Goal: Information Seeking & Learning: Learn about a topic

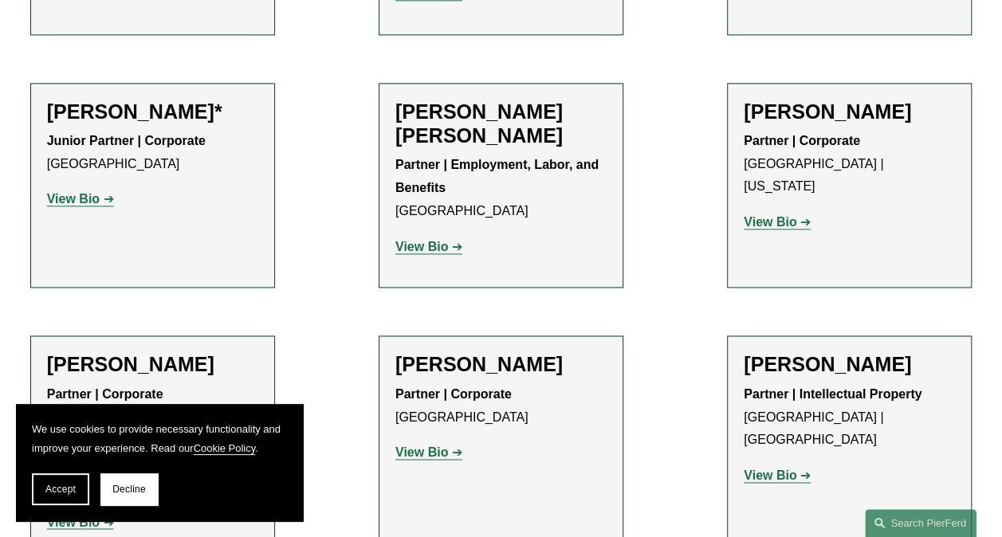
scroll to position [1020, 0]
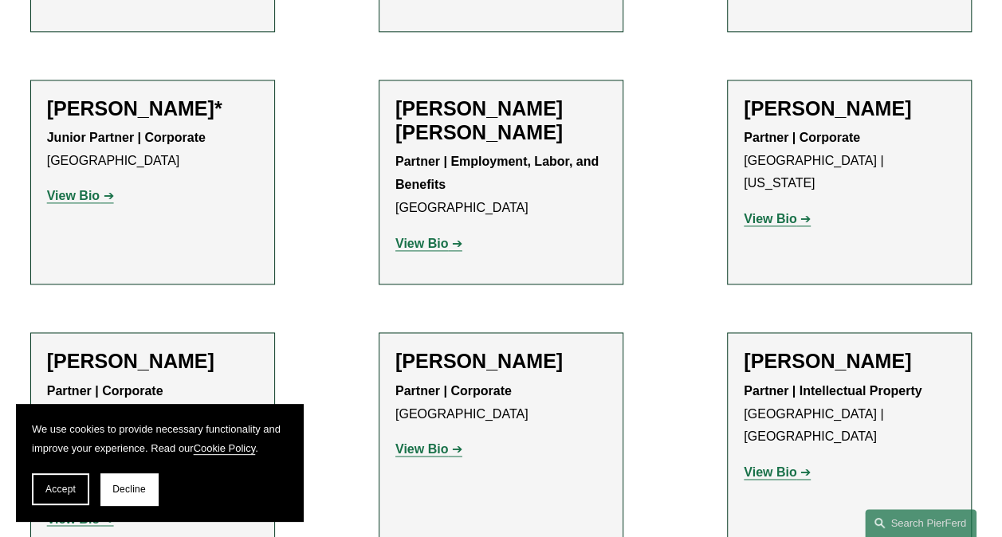
click at [90, 189] on strong "View Bio" at bounding box center [73, 196] width 53 height 14
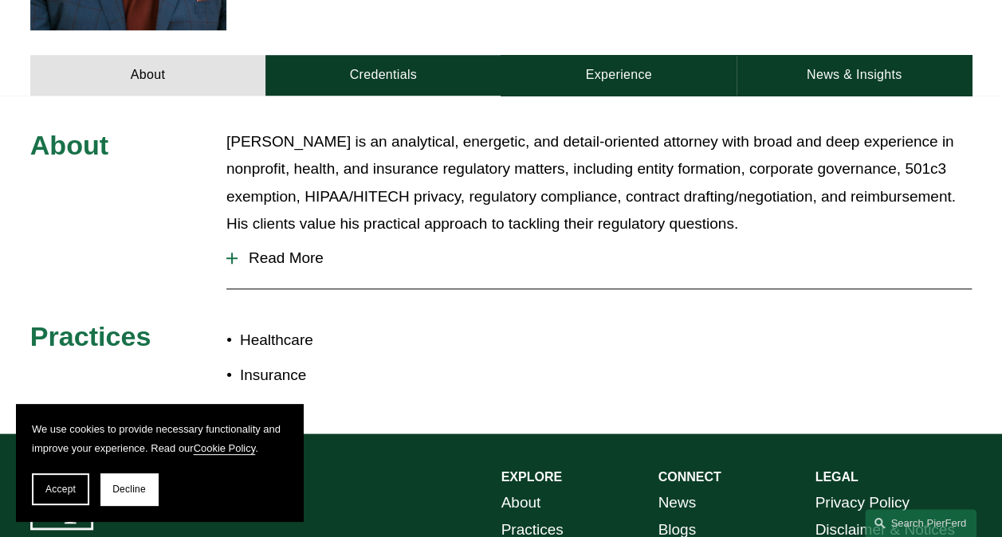
scroll to position [638, 0]
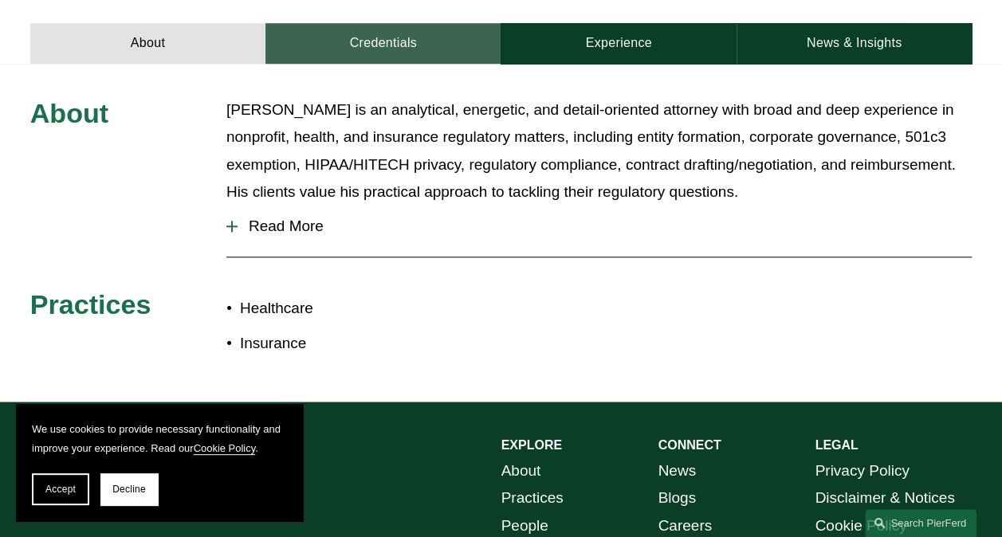
click at [399, 26] on link "Credentials" at bounding box center [382, 43] width 235 height 41
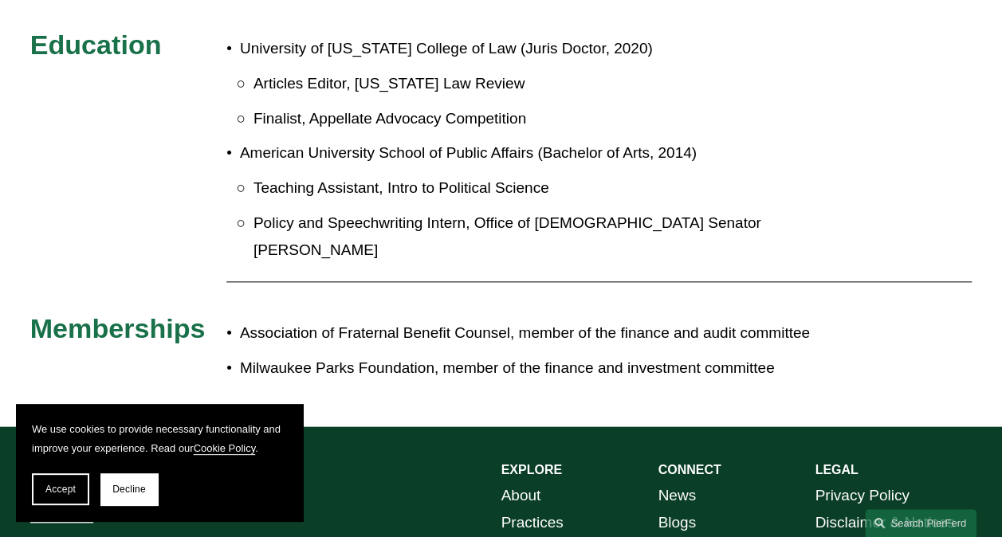
scroll to position [988, 0]
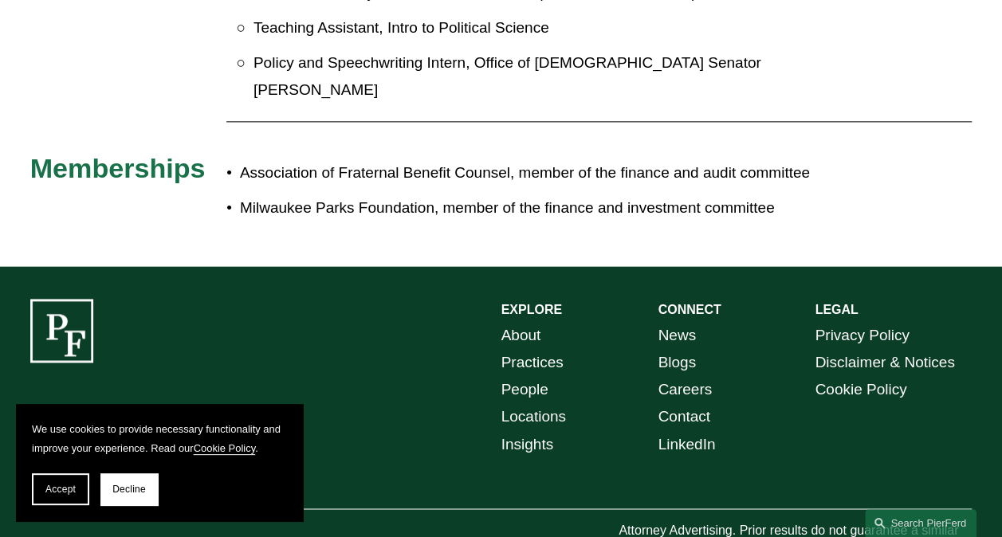
click at [537, 322] on link "About" at bounding box center [521, 335] width 40 height 27
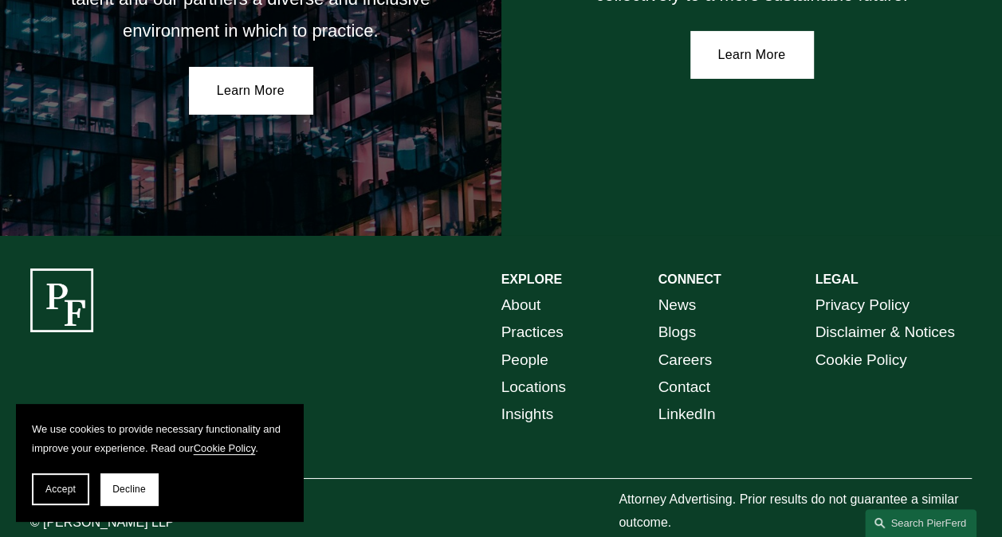
scroll to position [2751, 0]
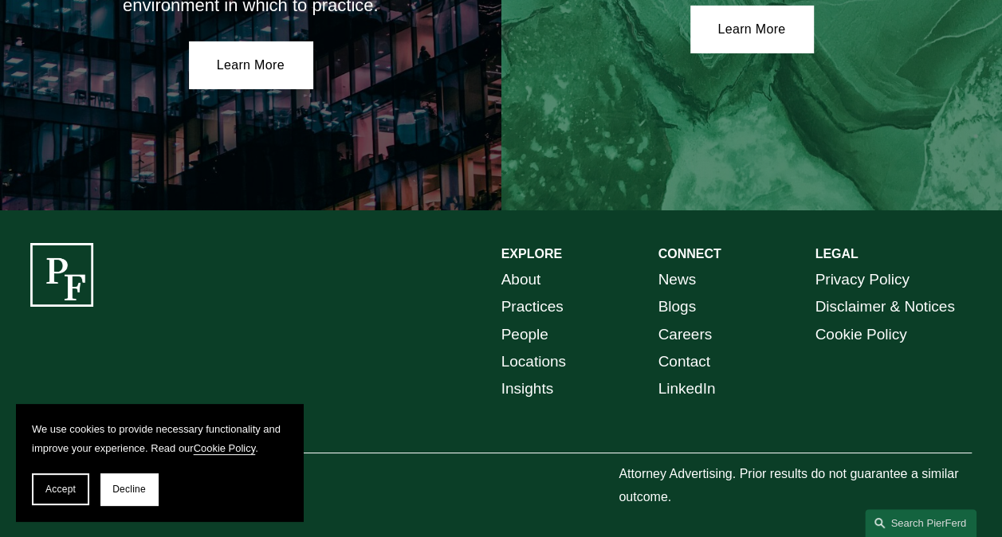
click at [673, 325] on link "Careers" at bounding box center [685, 334] width 54 height 27
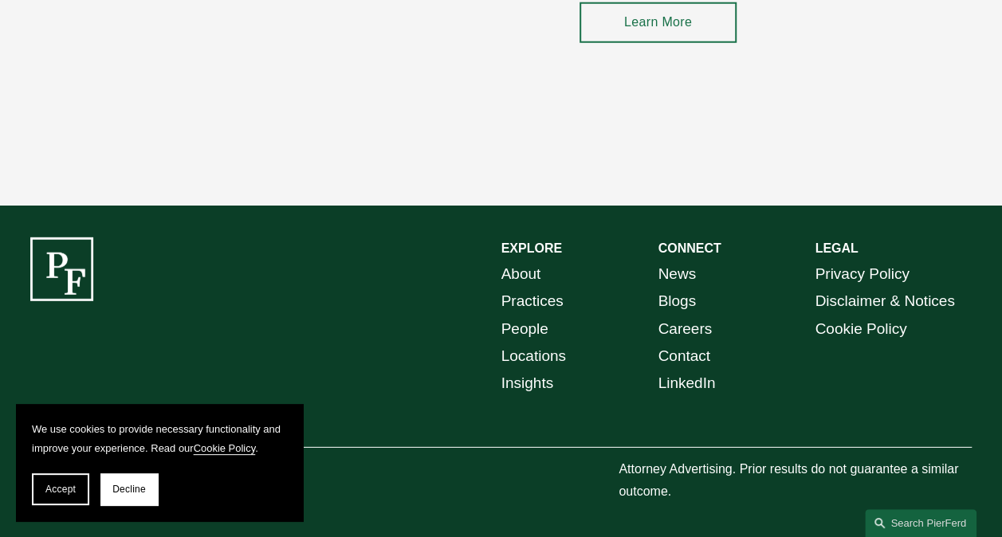
scroll to position [2190, 0]
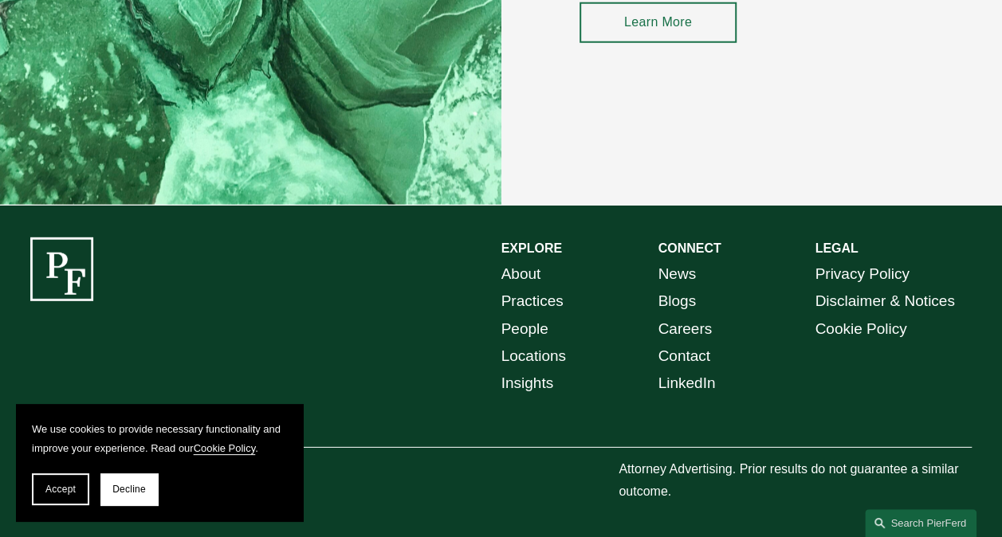
click at [534, 327] on link "People" at bounding box center [524, 329] width 47 height 27
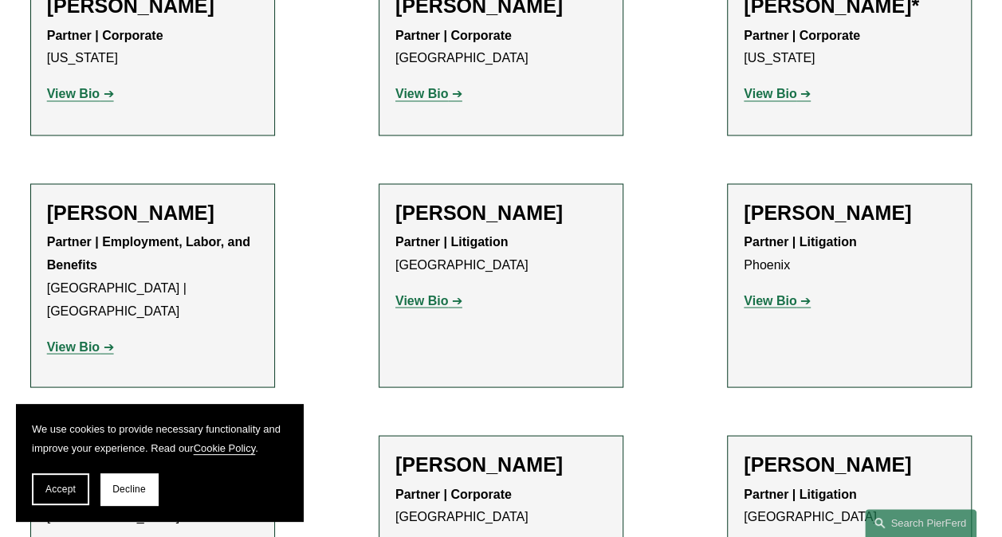
scroll to position [19361, 0]
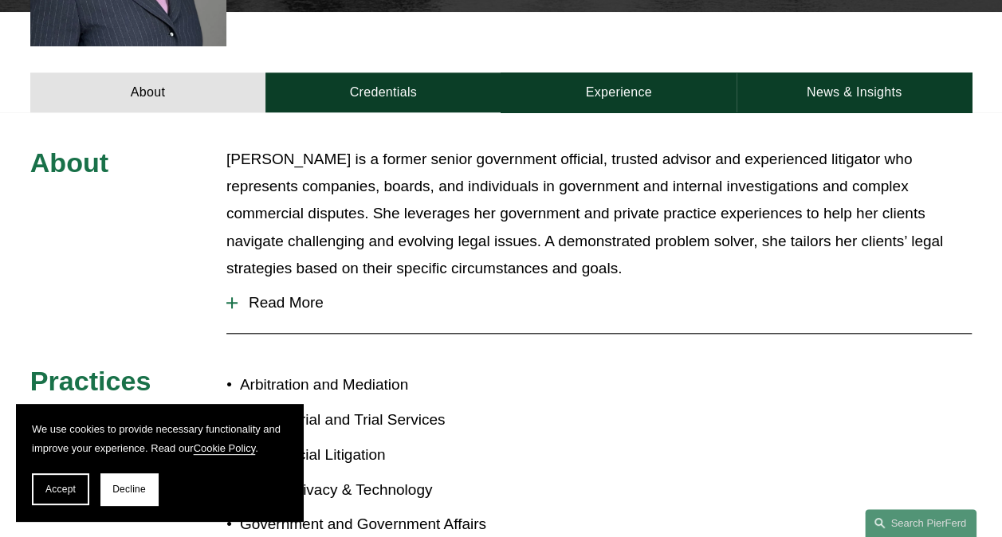
scroll to position [574, 0]
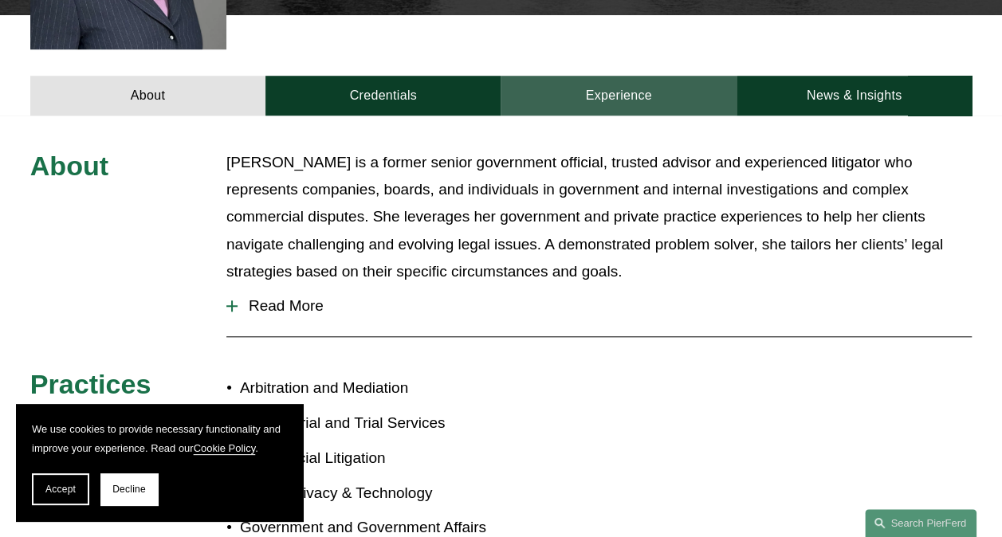
click at [603, 76] on link "Experience" at bounding box center [618, 96] width 235 height 41
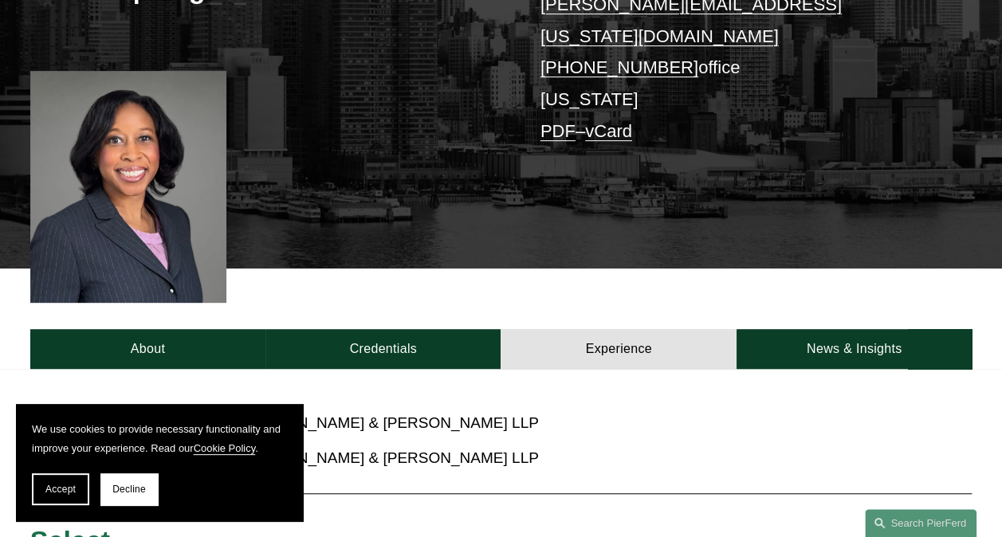
scroll to position [319, 0]
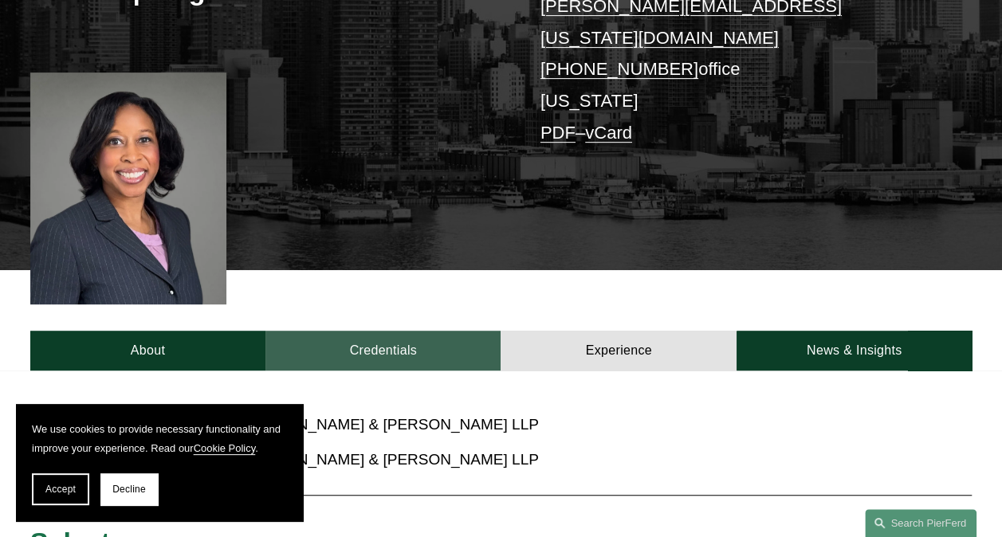
click at [395, 331] on link "Credentials" at bounding box center [382, 351] width 235 height 41
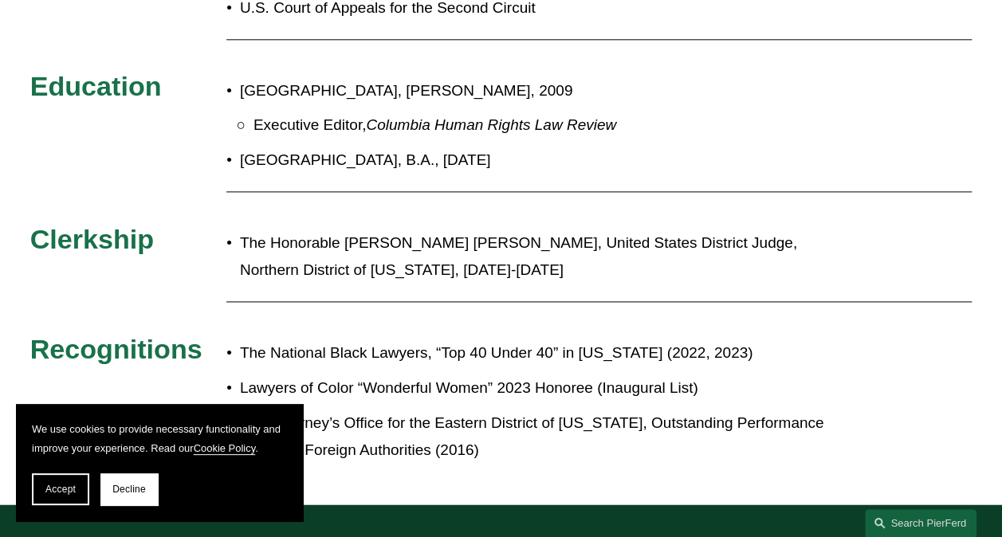
scroll to position [988, 0]
